Goal: Information Seeking & Learning: Check status

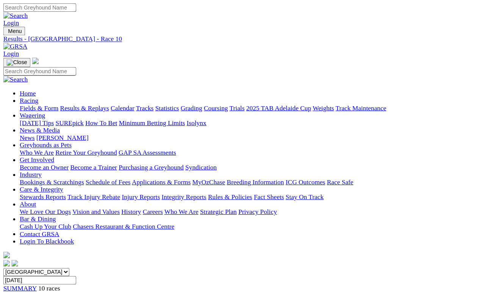
scroll to position [3, 0]
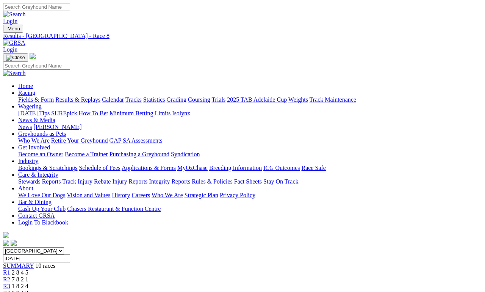
scroll to position [3, 0]
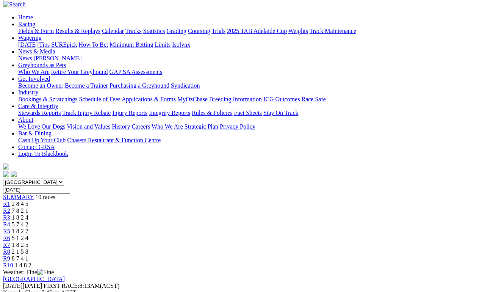
scroll to position [68, 0]
click at [13, 262] on span "R10" at bounding box center [8, 265] width 10 height 6
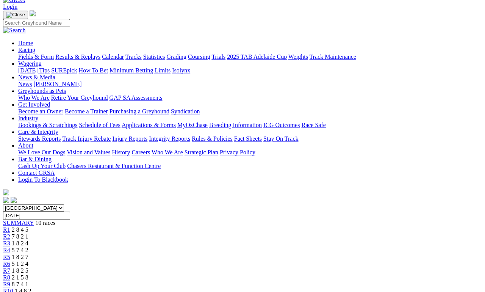
scroll to position [41, 0]
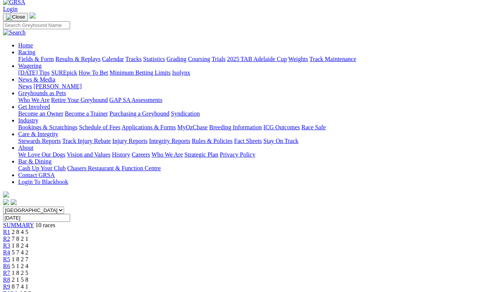
click at [10, 268] on span "R9" at bounding box center [6, 286] width 7 height 6
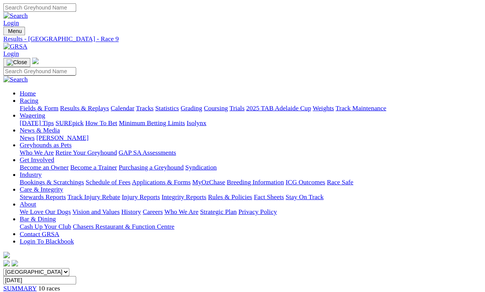
scroll to position [3, 0]
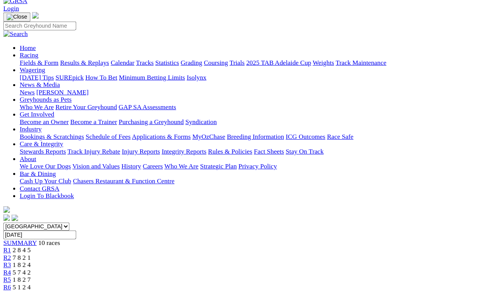
scroll to position [42, 0]
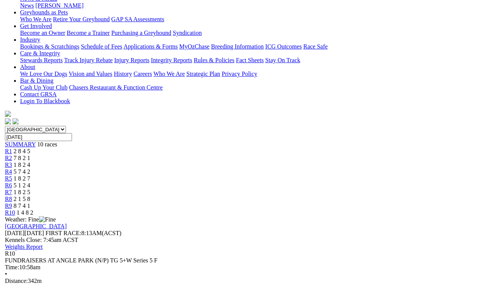
scroll to position [121, 0]
